Goal: Information Seeking & Learning: Stay updated

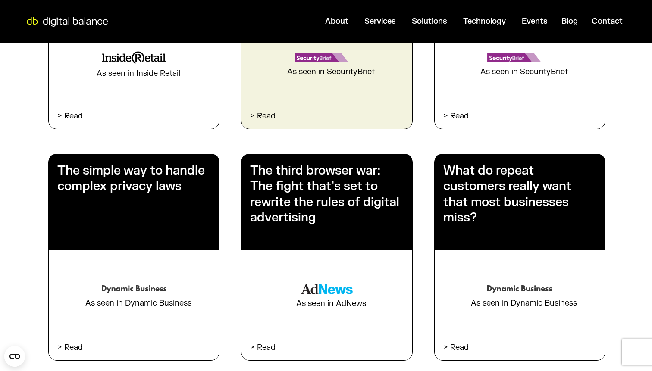
scroll to position [396, 0]
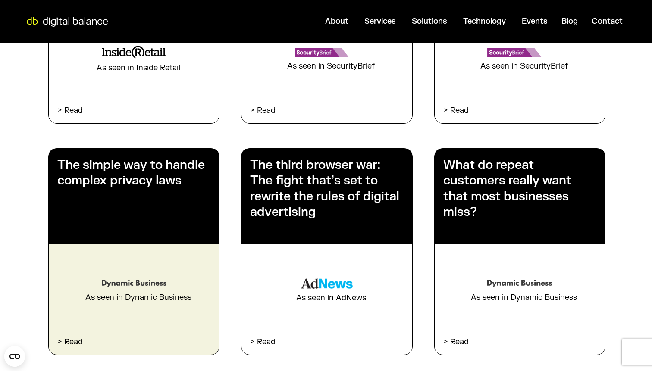
click at [154, 175] on h3 "The simple way to handle complex privacy laws" at bounding box center [133, 172] width 153 height 31
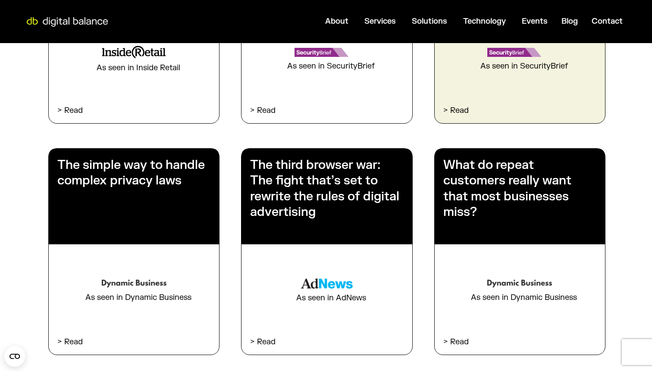
click at [476, 77] on div "Google breach exposes major risks in Salesforce cloud security As seen in Secur…" at bounding box center [520, 20] width 170 height 206
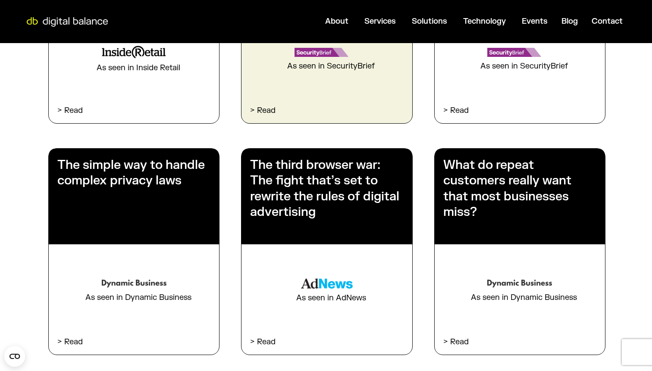
click at [333, 80] on div "iiNet cyber breach exposes Australia’s ongoing security flaws As seen in Securi…" at bounding box center [326, 20] width 170 height 206
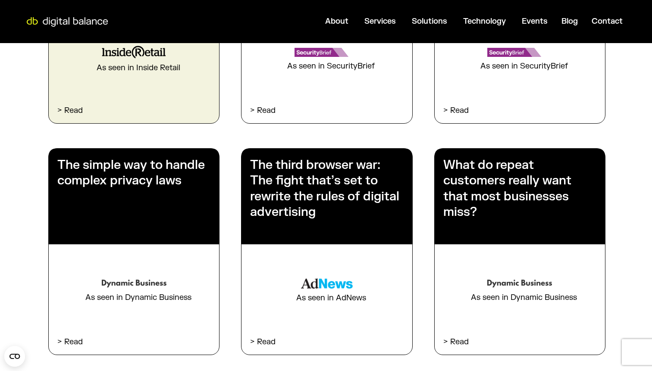
click at [150, 75] on div "The seven phases of Christmas: Are you ready for the holiday shopping season? A…" at bounding box center [134, 20] width 170 height 206
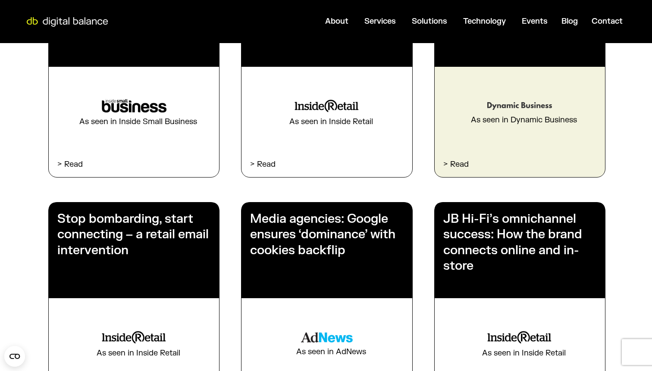
scroll to position [806, 0]
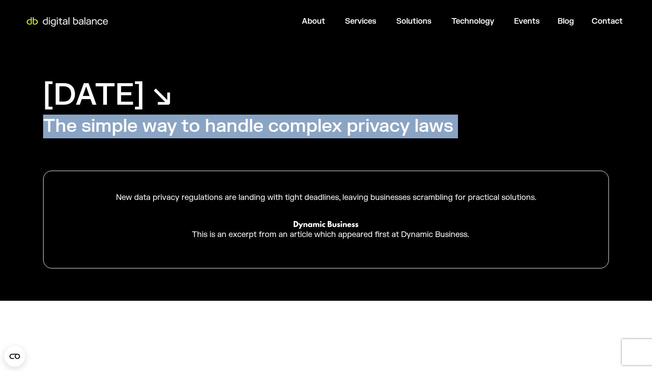
drag, startPoint x: 43, startPoint y: 128, endPoint x: 507, endPoint y: 122, distance: 463.4
click at [507, 122] on div "[DATE] ↘︎ The simple way to handle complex privacy laws New data privacy regula…" at bounding box center [326, 172] width 652 height 258
copy div "The simple way to handle complex privacy laws"
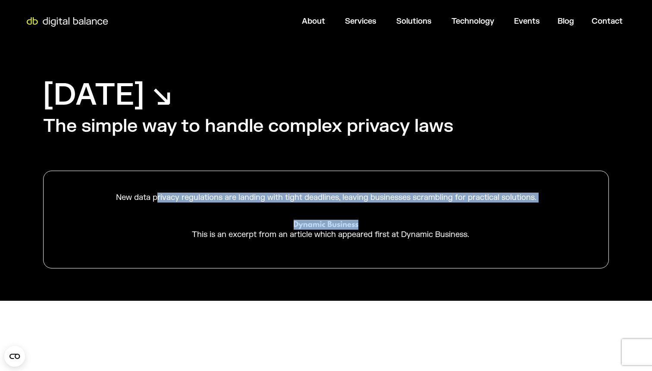
drag, startPoint x: 115, startPoint y: 199, endPoint x: 510, endPoint y: 208, distance: 394.5
click at [510, 208] on div "New data privacy regulations are landing with tight deadlines, leaving business…" at bounding box center [326, 219] width 522 height 97
copy div "New data privacy regulations are landing with tight deadlines, leaving business…"
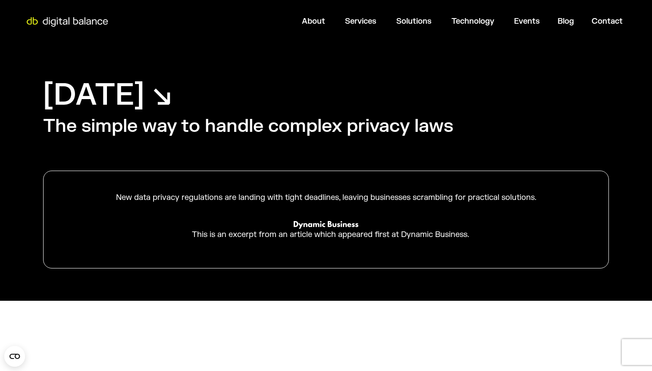
click at [465, 247] on div "New data privacy regulations are landing with tight deadlines, leaving business…" at bounding box center [326, 219] width 522 height 97
drag, startPoint x: 543, startPoint y: 199, endPoint x: 116, endPoint y: 197, distance: 426.3
click at [116, 197] on div "New data privacy regulations are landing with tight deadlines, leaving business…" at bounding box center [326, 198] width 522 height 10
copy div "New data privacy regulations are landing with tight deadlines, leaving business…"
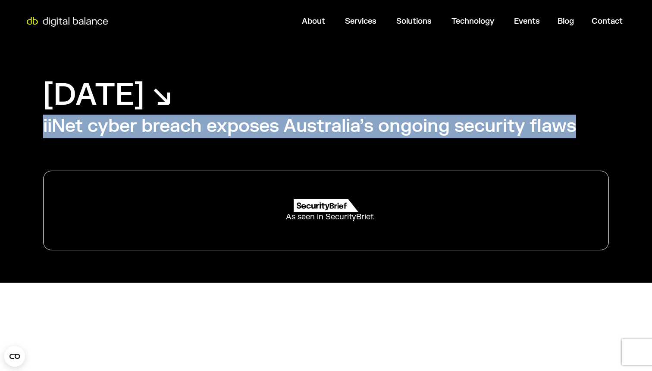
drag, startPoint x: 43, startPoint y: 122, endPoint x: 582, endPoint y: 128, distance: 538.9
click at [582, 128] on div "August 21, 2025 ↘︎ iiNet cyber breach exposes Australia’s ongoing security flaw…" at bounding box center [326, 163] width 652 height 240
copy h2 "iiNet cyber breach exposes Australia’s ongoing security flaws"
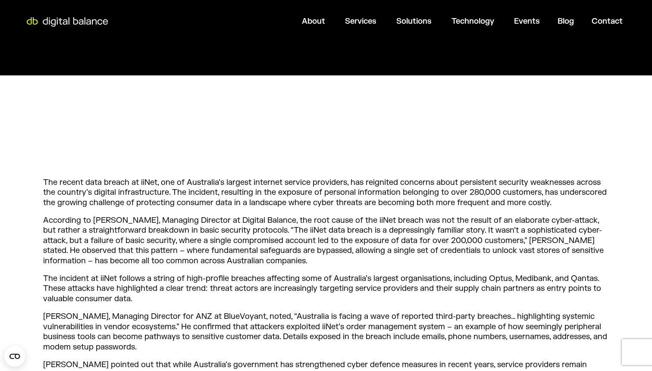
scroll to position [219, 0]
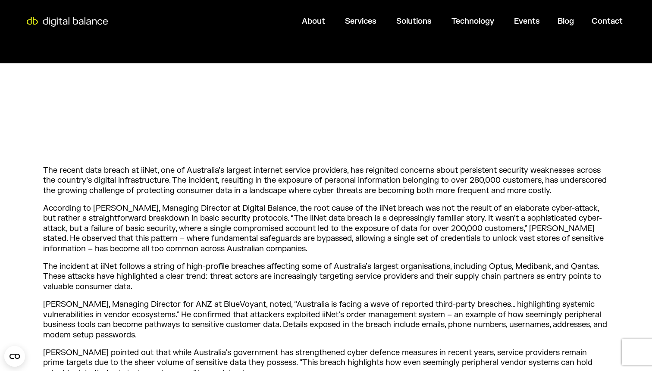
click at [76, 192] on p "The recent data breach at iiNet, one of Australia’s largest internet service pr…" at bounding box center [326, 181] width 566 height 30
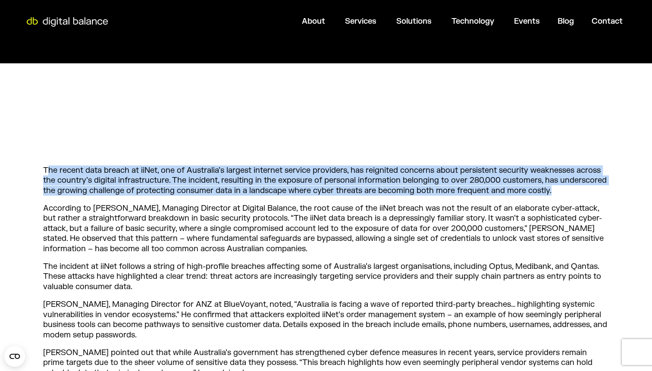
drag, startPoint x: 46, startPoint y: 169, endPoint x: 582, endPoint y: 192, distance: 536.7
click at [582, 192] on p "The recent data breach at iiNet, one of Australia’s largest internet service pr…" at bounding box center [326, 181] width 566 height 30
copy p "he recent data breach at iiNet, one of Australia’s largest internet service pro…"
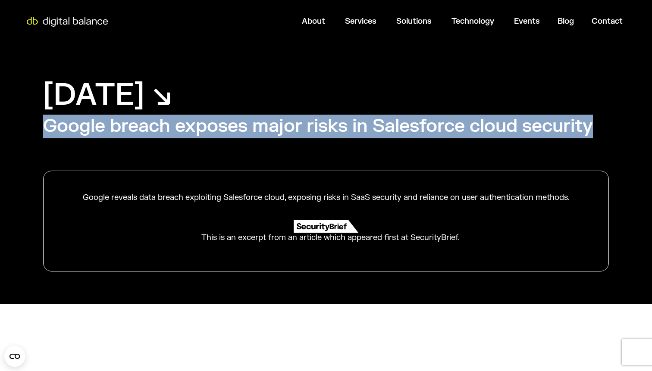
drag, startPoint x: 45, startPoint y: 126, endPoint x: 600, endPoint y: 126, distance: 554.8
click at [600, 126] on div "August 15, 2025 ↘︎ Google breach exposes major risks in Salesforce cloud securi…" at bounding box center [326, 173] width 652 height 261
copy h2 "Google breach exposes major risks in Salesforce cloud security"
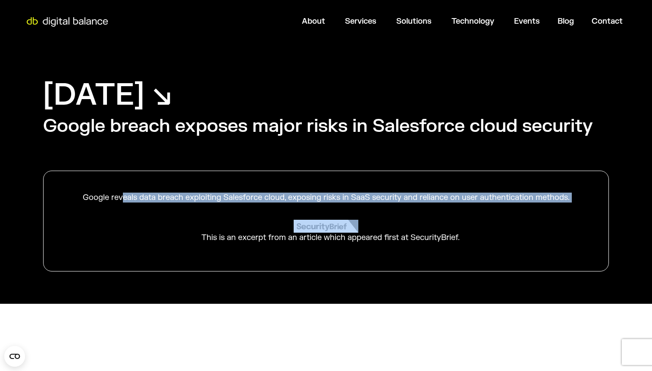
drag, startPoint x: 81, startPoint y: 197, endPoint x: 544, endPoint y: 210, distance: 463.2
click at [544, 210] on div "Google reveals data breach exploiting Salesforce cloud, exposing risks in SaaS …" at bounding box center [326, 221] width 522 height 100
copy div "Google reveals data breach exploiting Salesforce cloud, exposing risks in SaaS …"
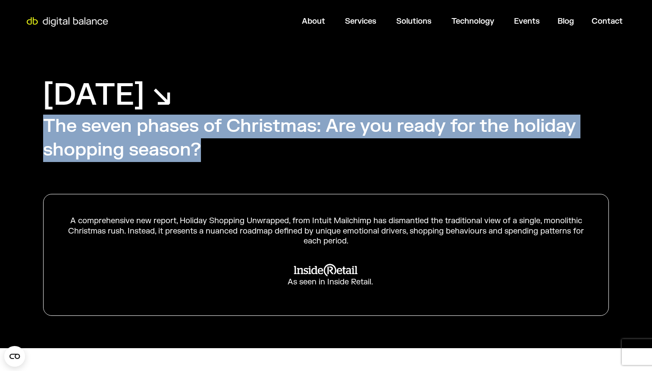
drag, startPoint x: 44, startPoint y: 123, endPoint x: 271, endPoint y: 149, distance: 228.2
click at [271, 149] on h2 "The seven phases of Christmas: Are you ready for the holiday shopping season?" at bounding box center [326, 138] width 566 height 47
copy h2 "The seven phases of Christmas: Are you ready for the holiday shopping season?"
drag, startPoint x: 72, startPoint y: 219, endPoint x: 573, endPoint y: 240, distance: 502.2
click at [573, 240] on div "A comprehensive new report, Holiday Shopping Unwrapped, from Intuit Mailchimp h…" at bounding box center [326, 231] width 522 height 30
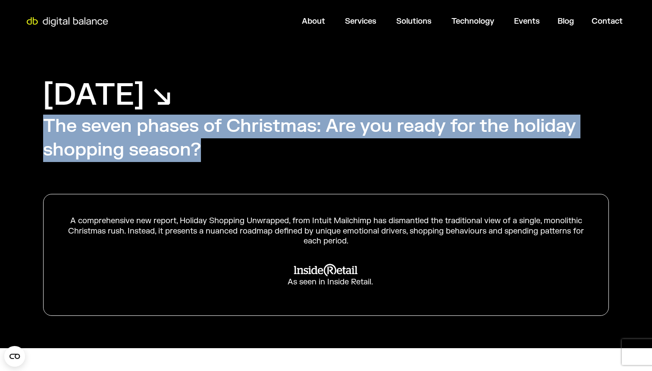
copy div "A comprehensive new report, Holiday Shopping Unwrapped, from Intuit Mailchimp h…"
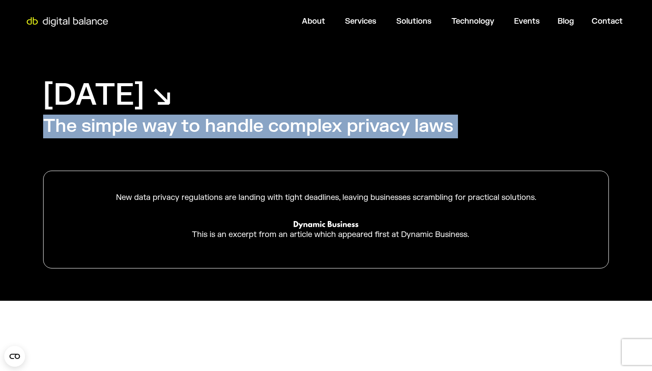
drag, startPoint x: 45, startPoint y: 125, endPoint x: 554, endPoint y: 119, distance: 509.1
click at [554, 119] on div "[DATE] ↘︎ The simple way to handle complex privacy laws New data privacy regula…" at bounding box center [326, 172] width 652 height 258
copy div "The simple way to handle complex privacy laws"
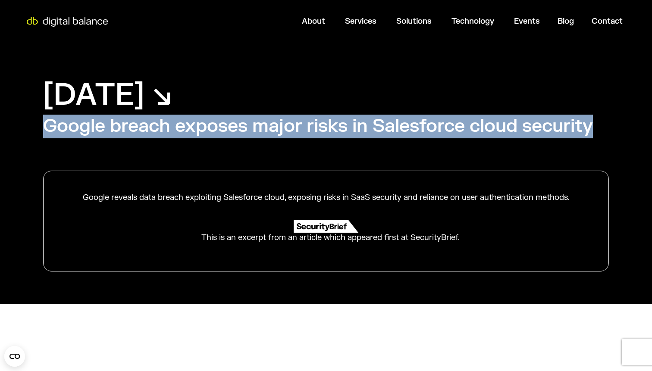
drag, startPoint x: 44, startPoint y: 128, endPoint x: 597, endPoint y: 134, distance: 553.1
click at [597, 134] on div "[DATE] ↘︎ Google breach exposes major risks in Salesforce cloud security Google…" at bounding box center [326, 173] width 652 height 261
copy h2 "Google breach exposes major risks in Salesforce cloud security"
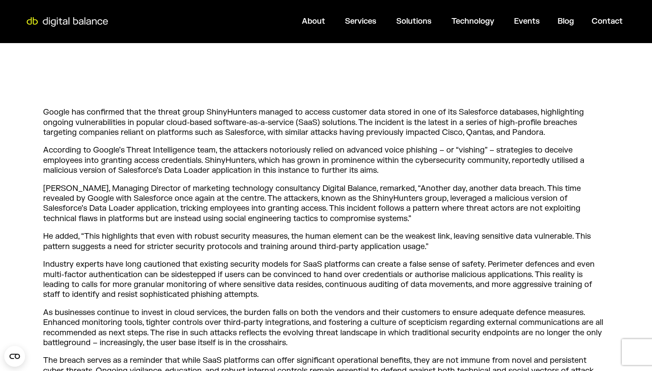
scroll to position [269, 0]
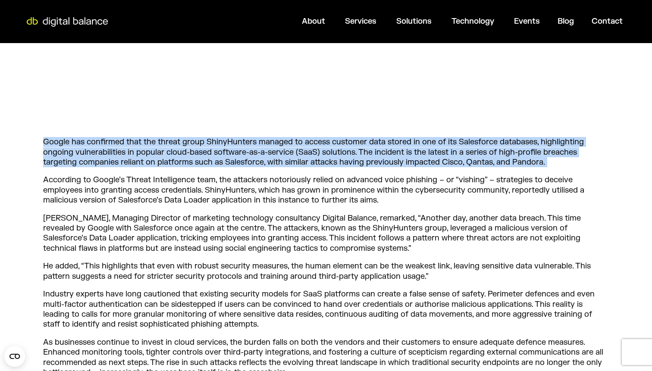
drag, startPoint x: 45, startPoint y: 142, endPoint x: 591, endPoint y: 169, distance: 546.0
click at [591, 169] on div "Google has confirmed that the threat group ShinyHunters managed to access custo…" at bounding box center [326, 271] width 566 height 269
copy div "Google has confirmed that the threat group ShinyHunters managed to access custo…"
